Goal: Task Accomplishment & Management: Complete application form

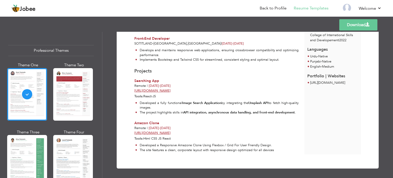
scroll to position [135, 0]
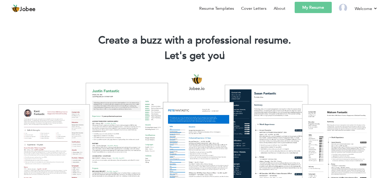
click at [312, 10] on link "My Resume" at bounding box center [313, 7] width 37 height 11
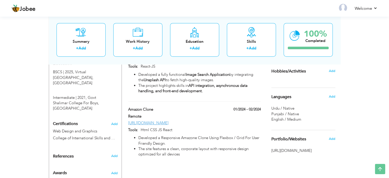
scroll to position [224, 0]
click at [334, 137] on span "Add" at bounding box center [332, 138] width 7 height 5
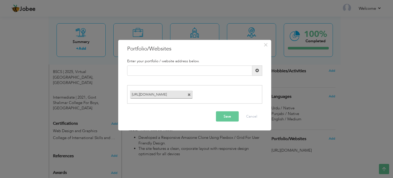
click at [189, 95] on span at bounding box center [189, 94] width 3 height 3
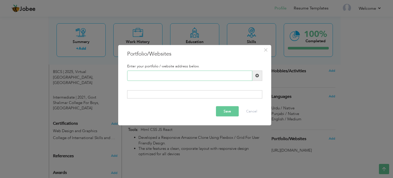
click at [169, 75] on input "text" at bounding box center [189, 75] width 125 height 10
click at [170, 95] on div at bounding box center [194, 94] width 135 height 8
click at [164, 95] on div at bounding box center [194, 94] width 135 height 8
click at [186, 94] on div at bounding box center [194, 94] width 135 height 8
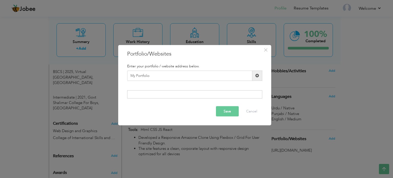
drag, startPoint x: 186, startPoint y: 94, endPoint x: 204, endPoint y: 73, distance: 27.5
click at [204, 73] on div "Enter your portfolio / website address below. My Portfolio Duplicate entry" at bounding box center [194, 81] width 143 height 42
click at [204, 73] on input "My Portfolio" at bounding box center [189, 75] width 125 height 10
type input "M"
click at [200, 94] on div at bounding box center [194, 94] width 135 height 8
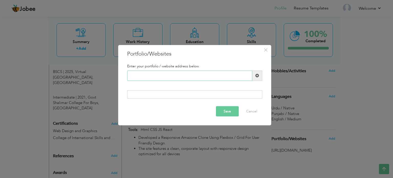
click at [191, 76] on input "text" at bounding box center [189, 75] width 125 height 10
paste input "[URL][DOMAIN_NAME]"
type input "[URL][DOMAIN_NAME]"
click at [228, 113] on button "Save" at bounding box center [227, 111] width 23 height 10
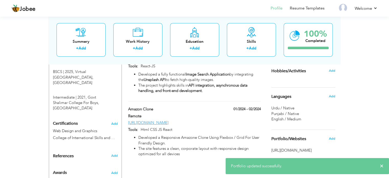
scroll to position [11, 0]
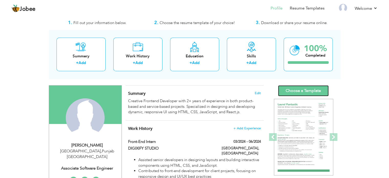
click at [295, 90] on link "Choose a Template" at bounding box center [303, 90] width 51 height 11
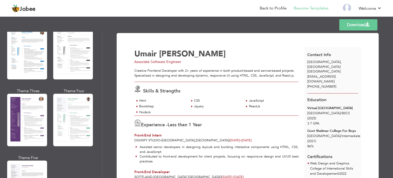
scroll to position [417, 0]
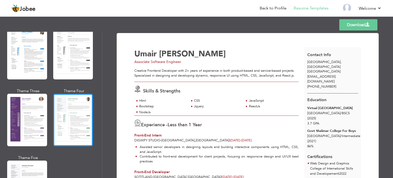
click at [75, 127] on div at bounding box center [73, 120] width 40 height 52
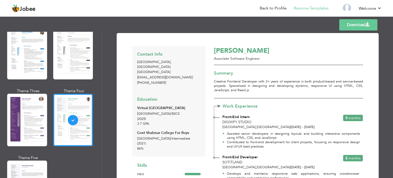
click at [349, 28] on link "Download" at bounding box center [358, 24] width 38 height 11
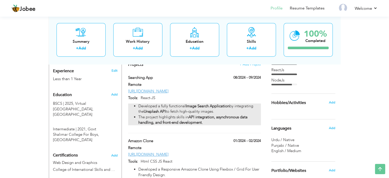
scroll to position [224, 0]
